Goal: Use online tool/utility

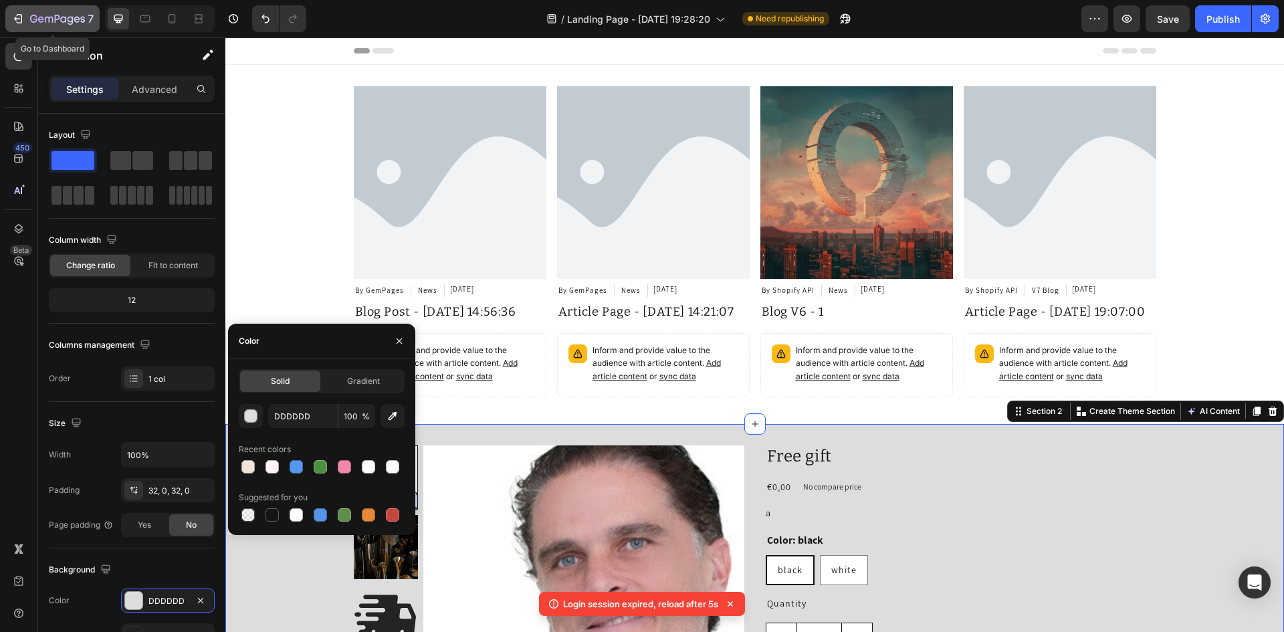
scroll to position [260, 0]
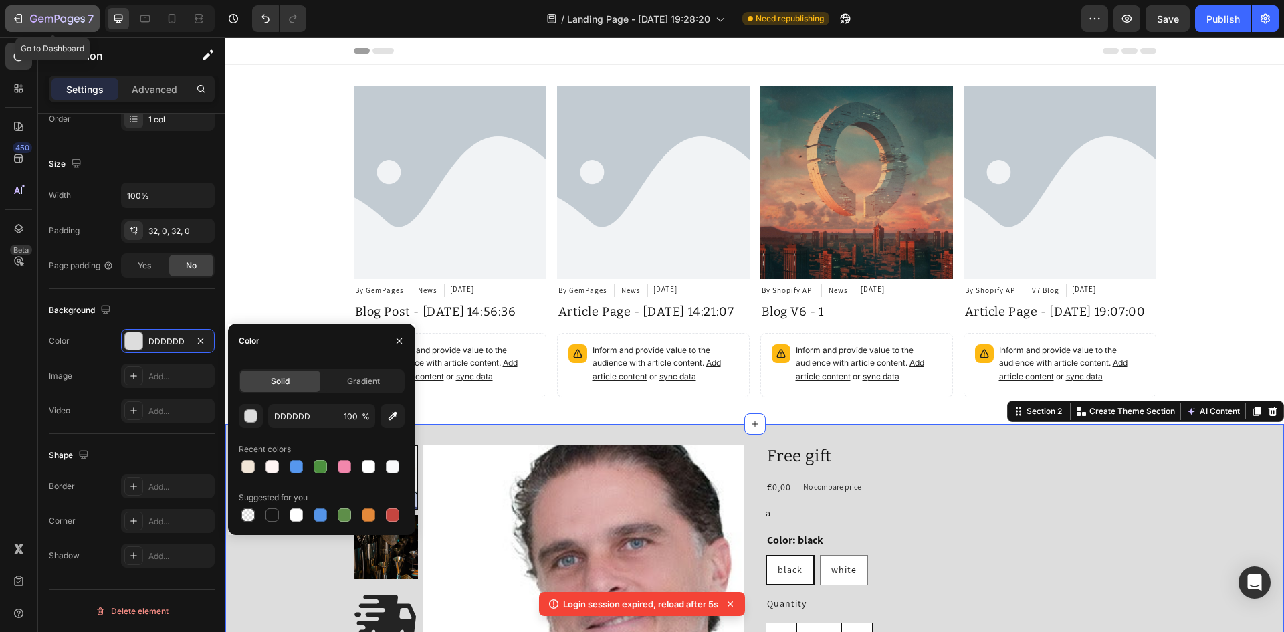
click at [27, 15] on div "7" at bounding box center [52, 19] width 82 height 16
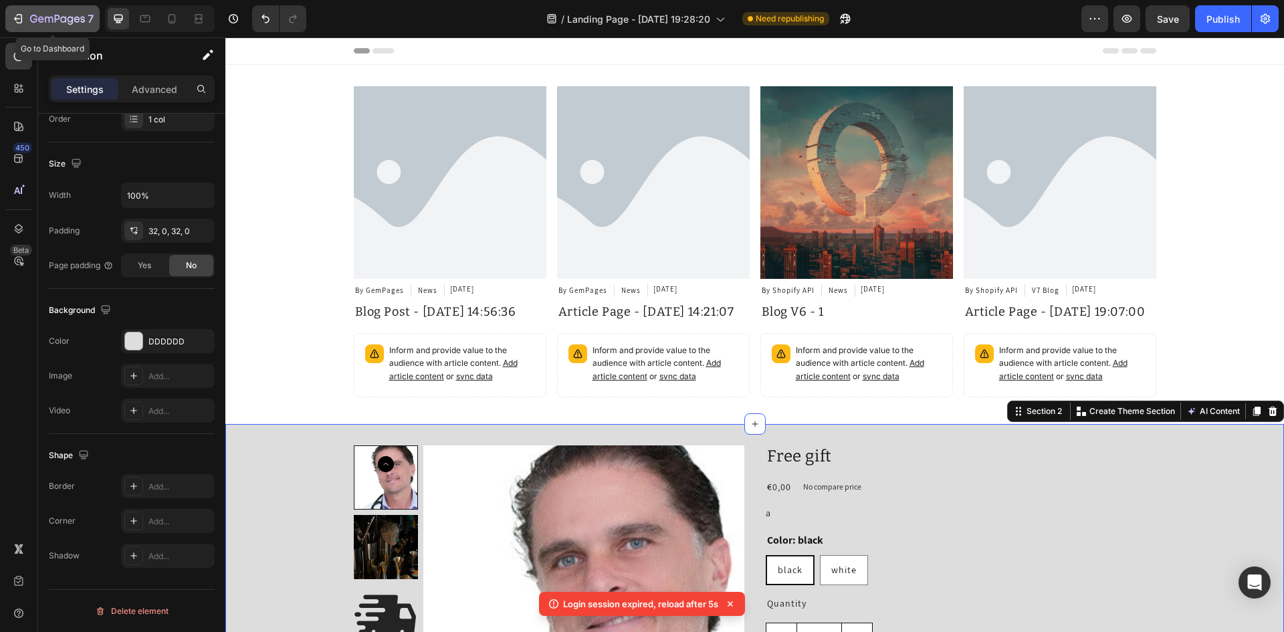
click at [27, 15] on div "7" at bounding box center [52, 19] width 82 height 16
